Goal: Navigation & Orientation: Go to known website

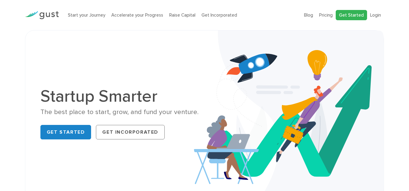
click at [366, 17] on link "Get Started" at bounding box center [350, 15] width 31 height 11
click at [377, 14] on link "Login" at bounding box center [375, 14] width 11 height 5
